Goal: Check status: Check status

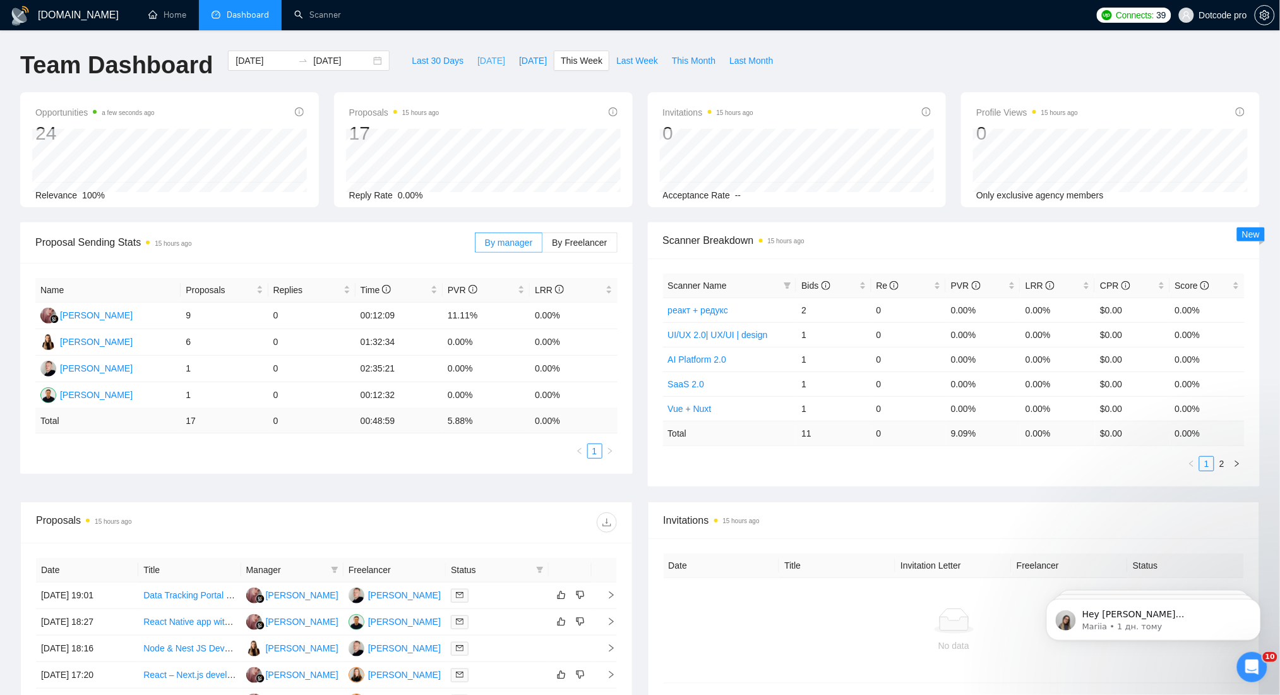
click at [477, 59] on span "[DATE]" at bounding box center [491, 61] width 28 height 14
type input "[DATE]"
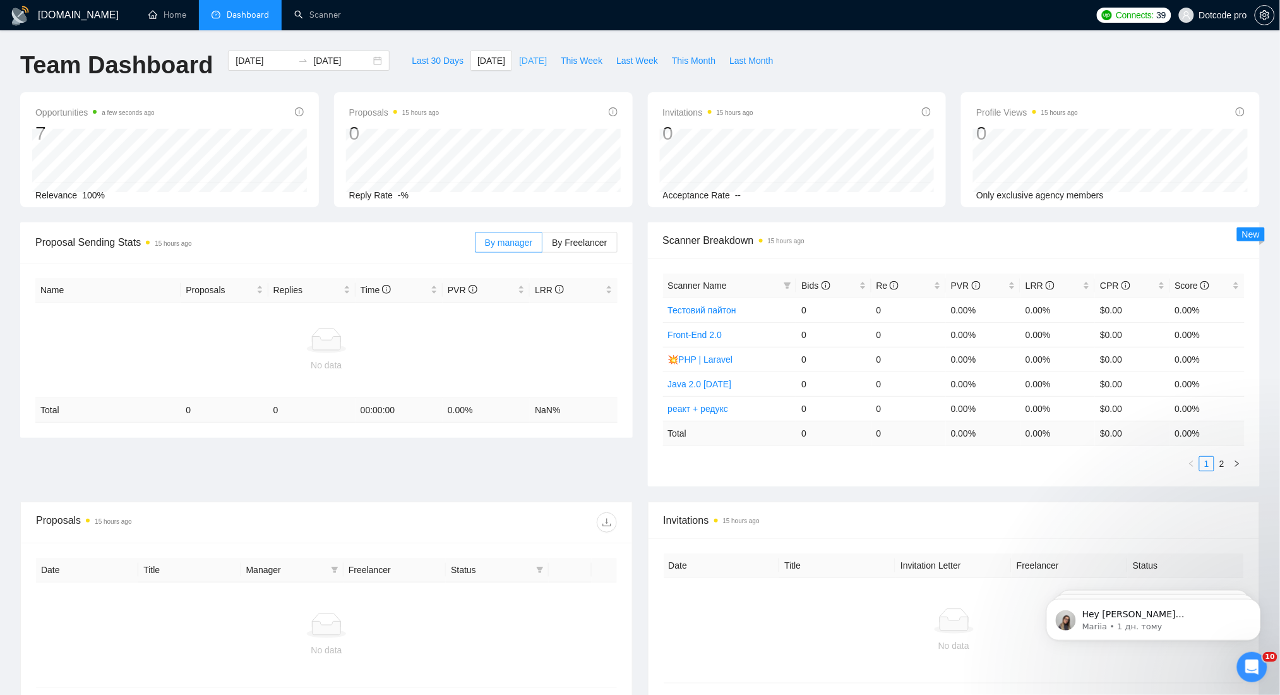
click at [522, 54] on span "[DATE]" at bounding box center [533, 61] width 28 height 14
type input "[DATE]"
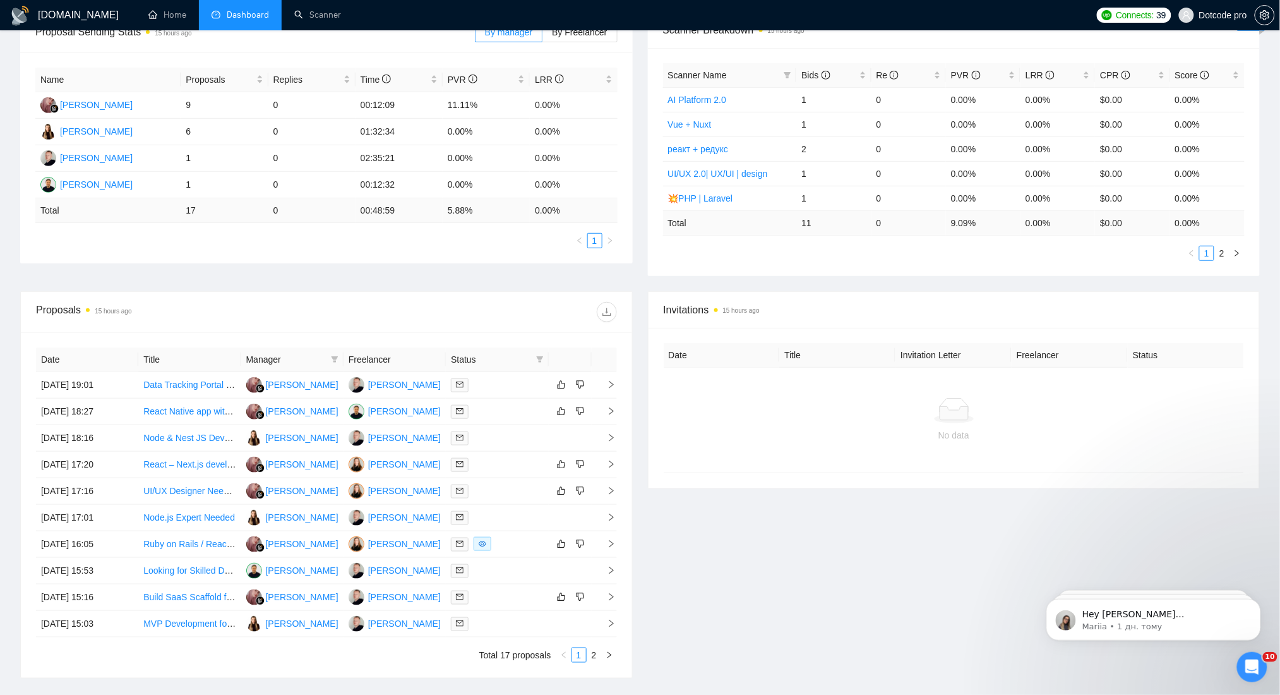
scroll to position [253, 0]
